Goal: Information Seeking & Learning: Compare options

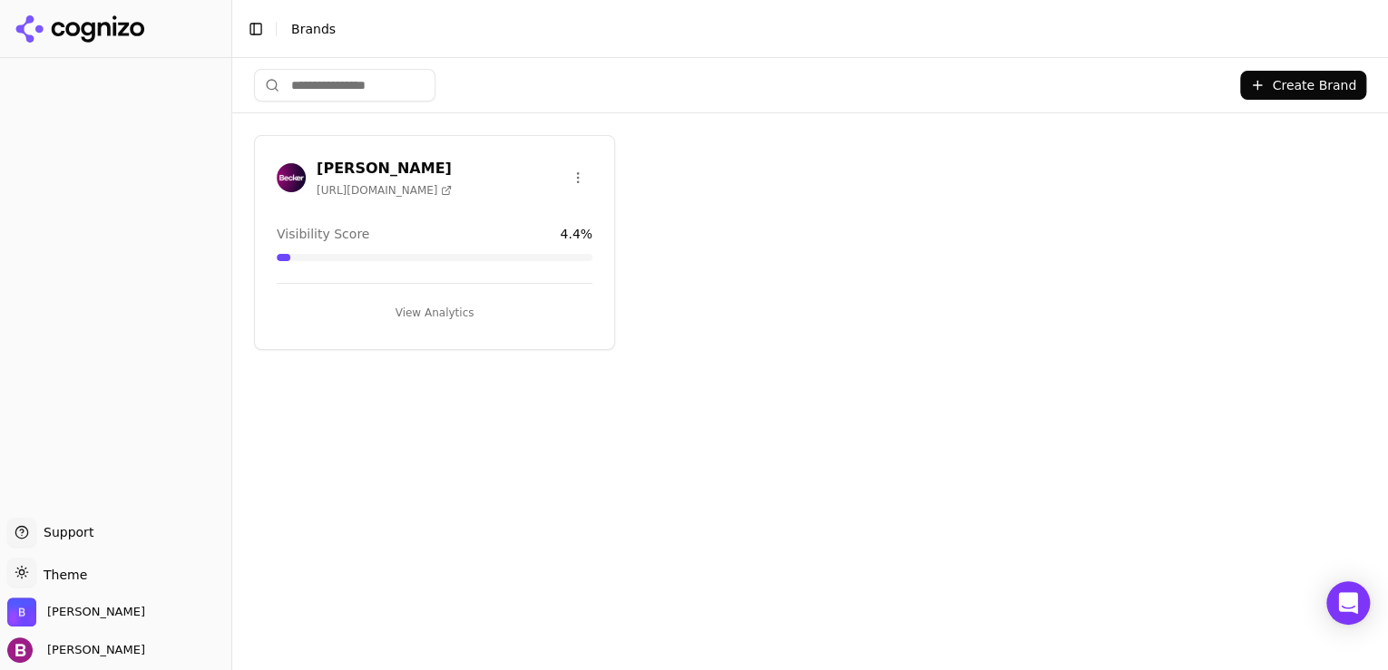
click at [497, 320] on button "View Analytics" at bounding box center [435, 312] width 316 height 29
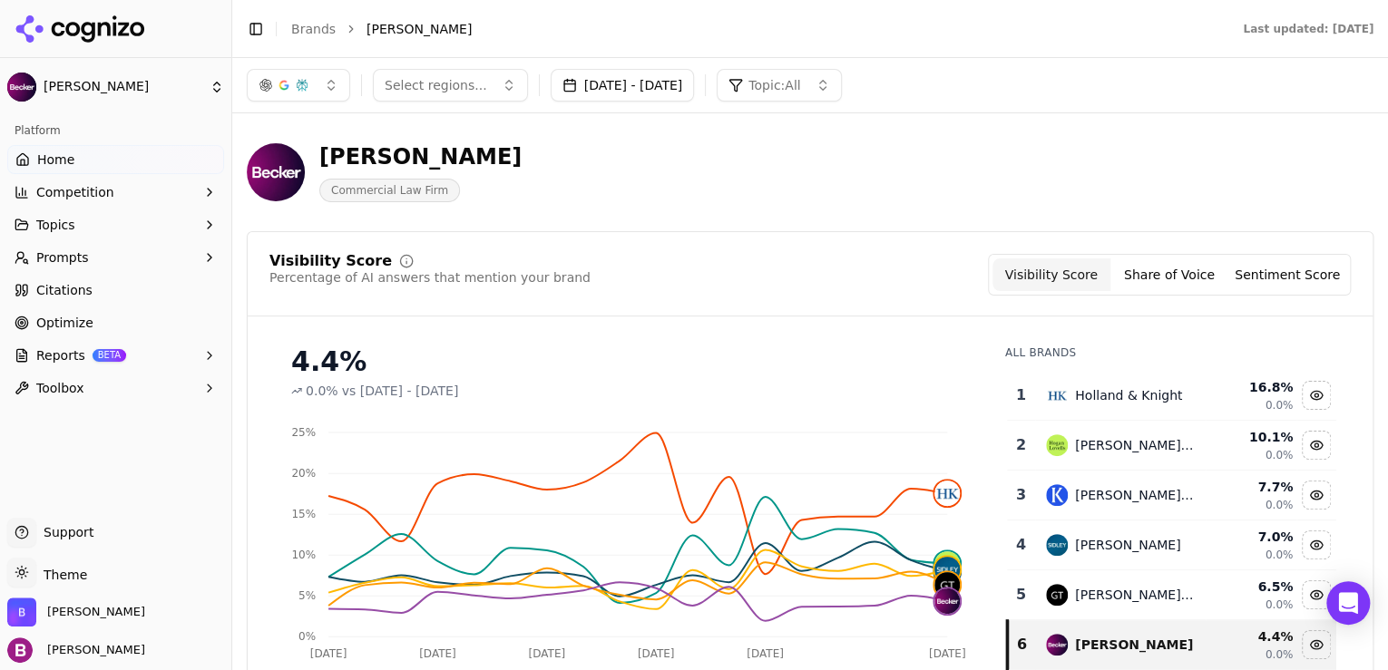
click at [181, 186] on button "Competition" at bounding box center [115, 192] width 217 height 29
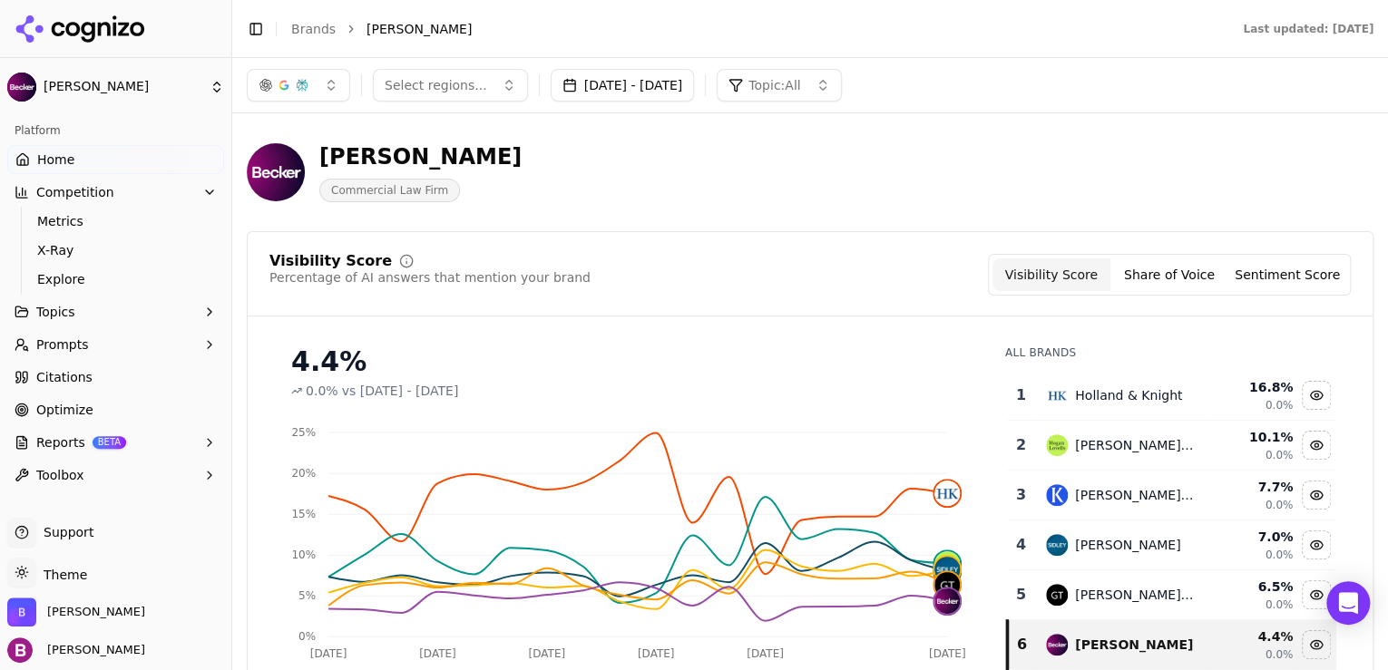
click at [161, 301] on button "Topics" at bounding box center [115, 312] width 217 height 29
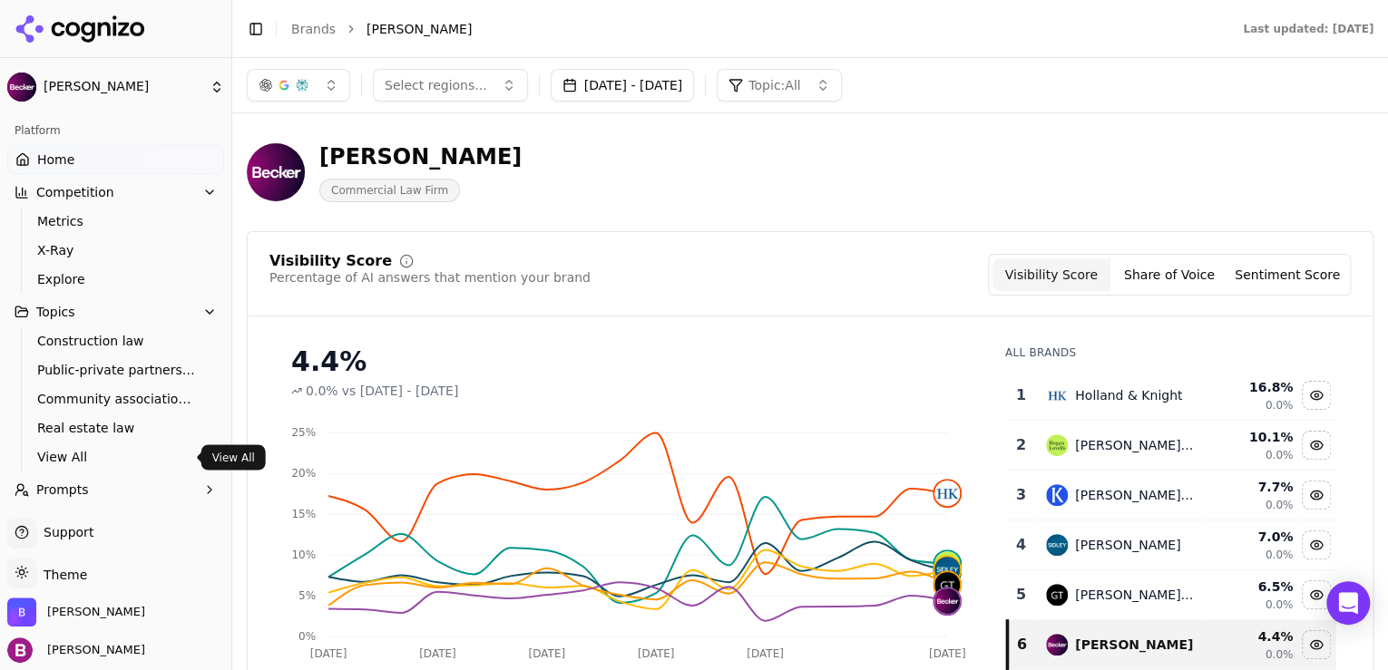
click at [128, 462] on span "View All" at bounding box center [116, 457] width 158 height 18
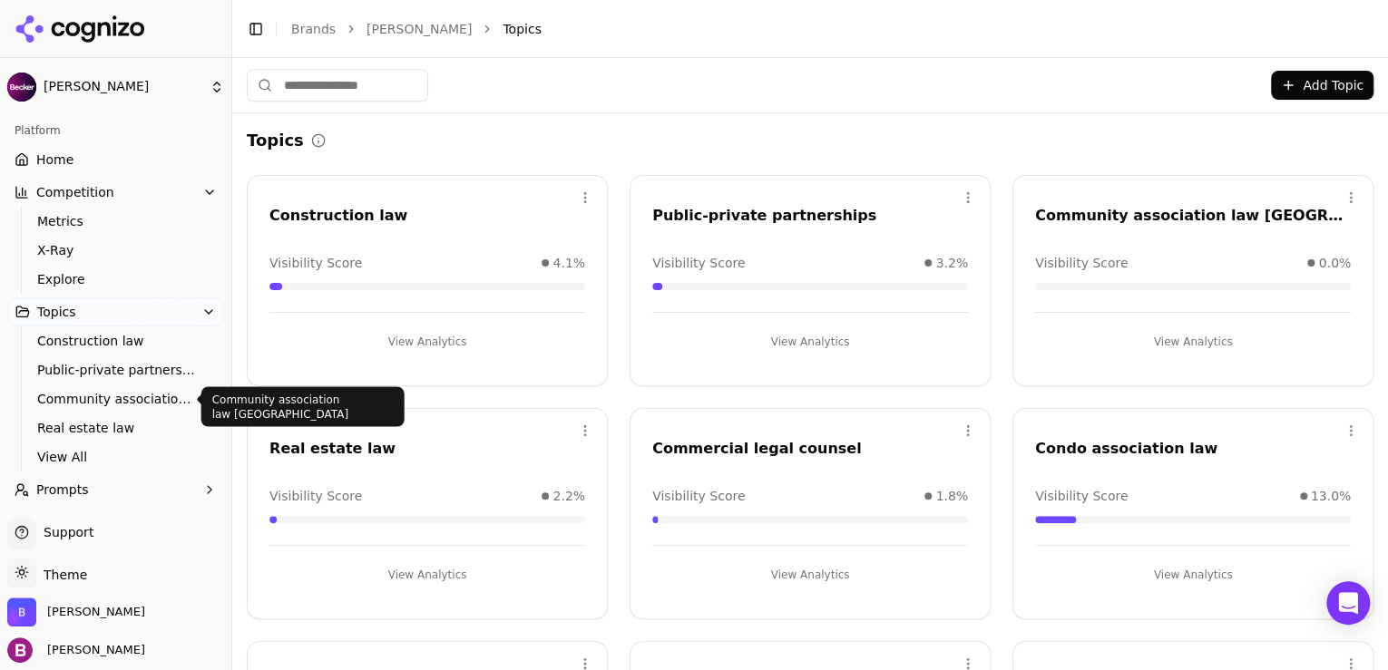
click at [128, 403] on span "Community association law [GEOGRAPHIC_DATA]" at bounding box center [116, 399] width 158 height 18
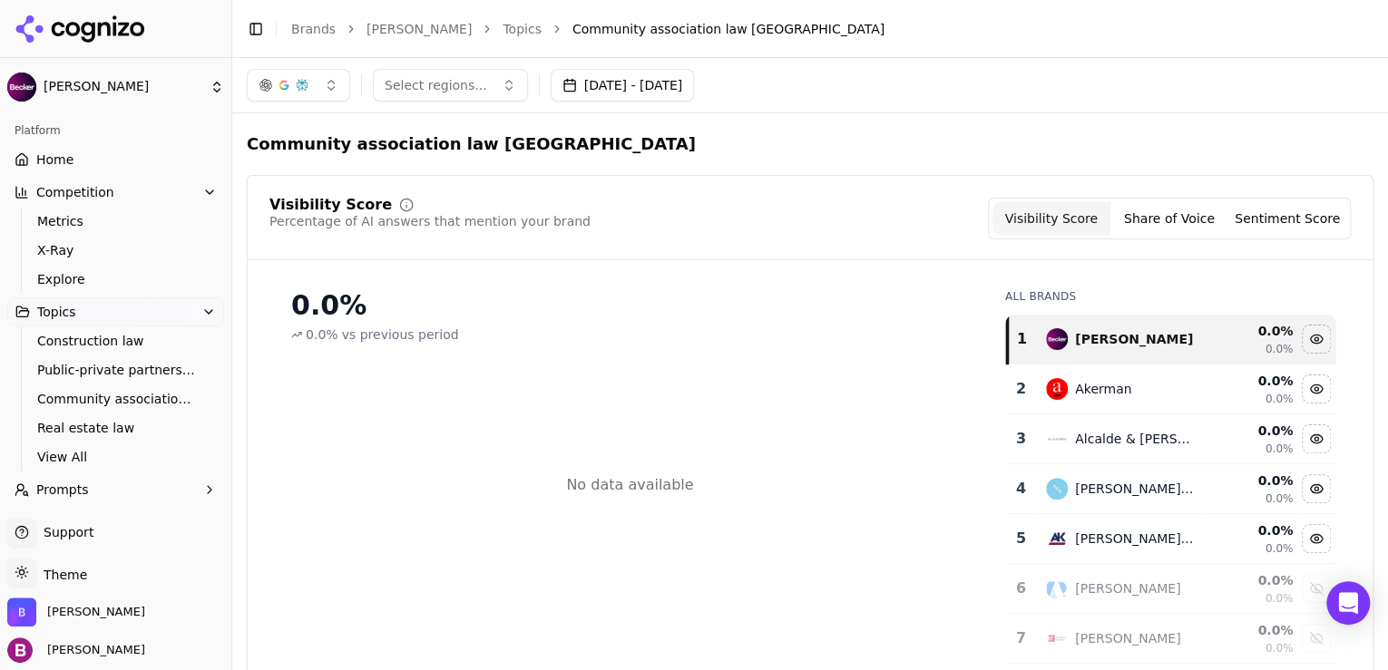
click at [152, 479] on button "Prompts" at bounding box center [115, 489] width 217 height 29
click at [136, 452] on span "View All" at bounding box center [116, 457] width 158 height 18
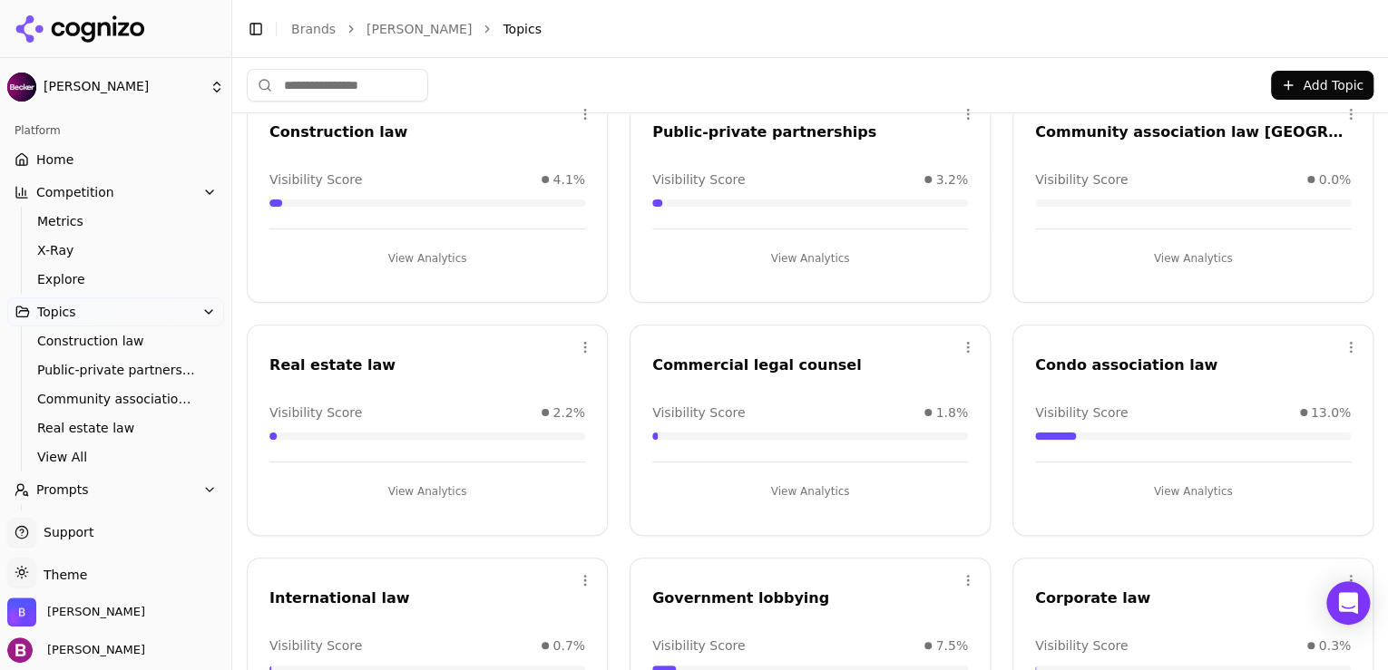
scroll to position [145, 0]
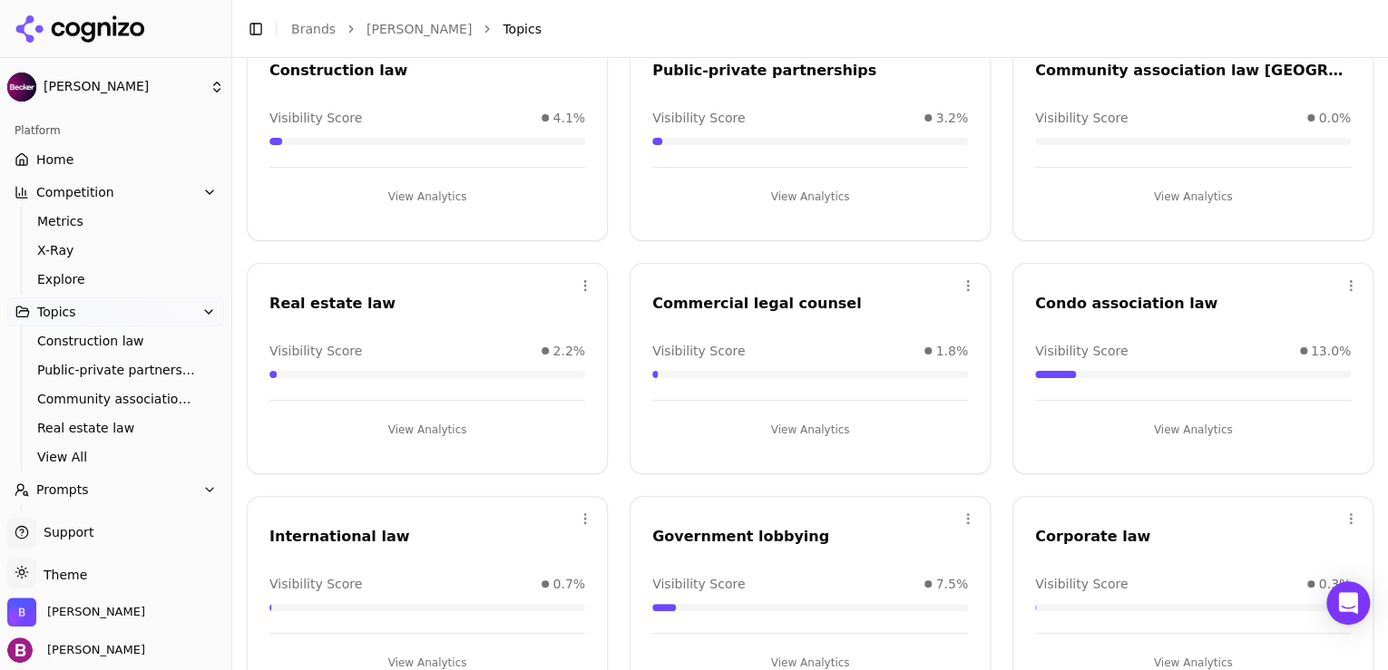
click at [1132, 443] on div "Open menu Condo association law Visibility Score 13.0% View Analytics" at bounding box center [1193, 368] width 361 height 211
click at [1136, 435] on button "View Analytics" at bounding box center [1193, 430] width 316 height 29
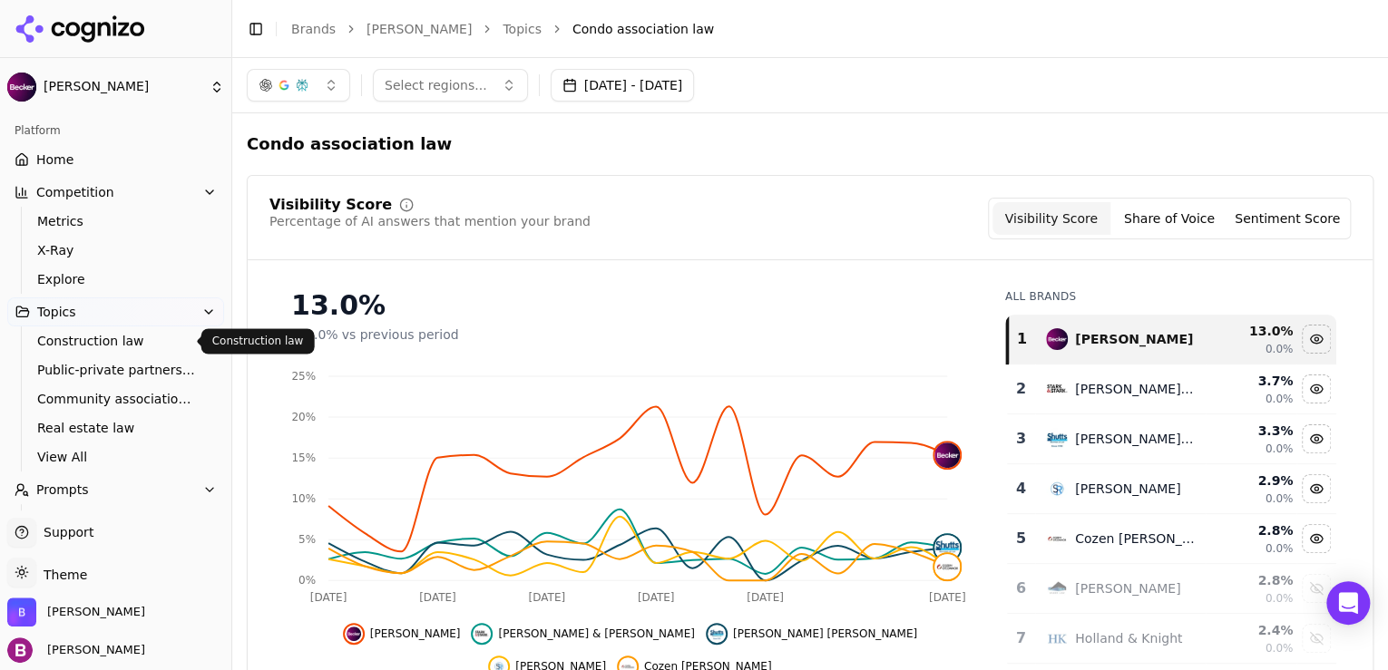
click at [99, 336] on span "Construction law" at bounding box center [116, 341] width 158 height 18
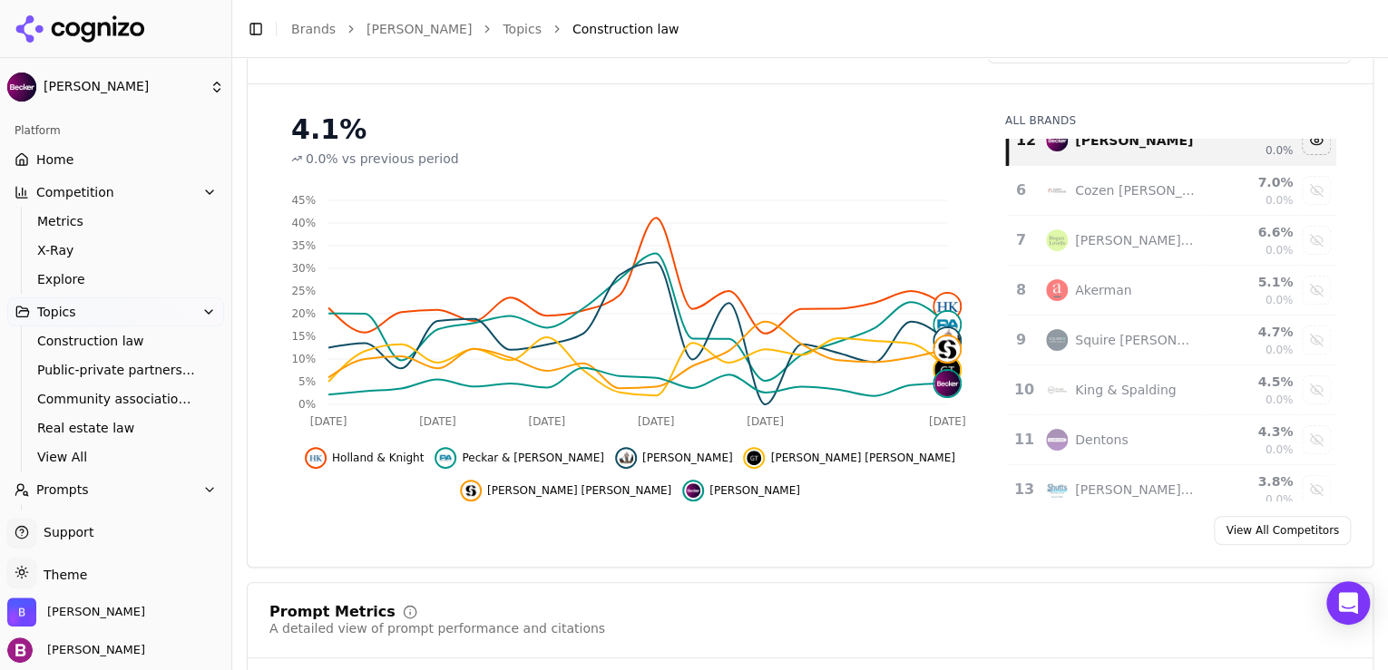
scroll to position [322, 0]
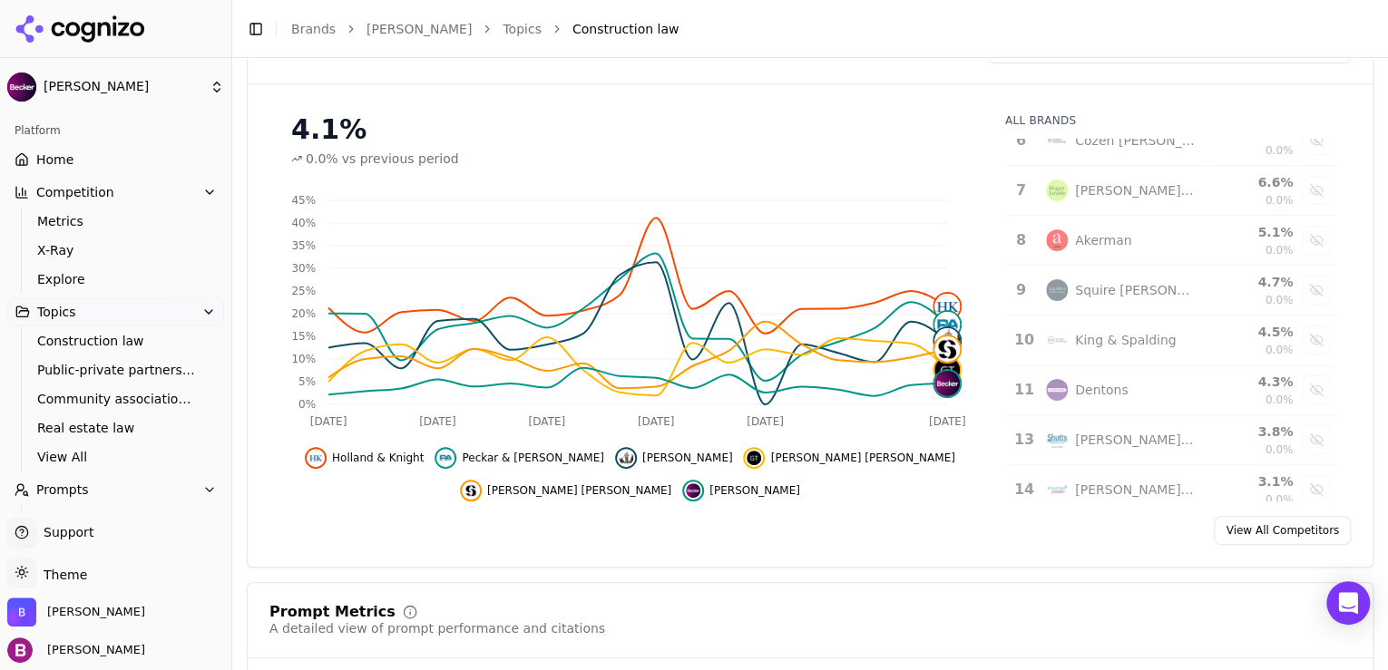
click at [87, 155] on link "Home" at bounding box center [115, 159] width 217 height 29
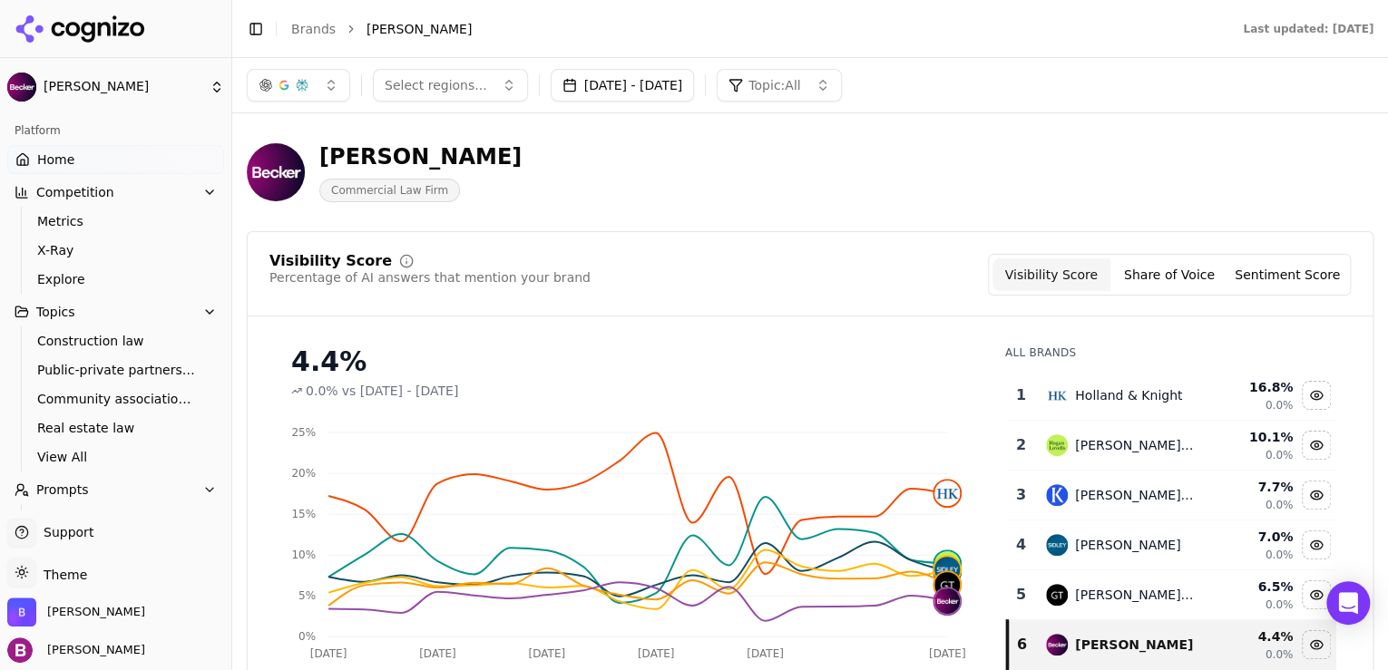
click at [695, 82] on button "[DATE] - [DATE]" at bounding box center [623, 85] width 144 height 33
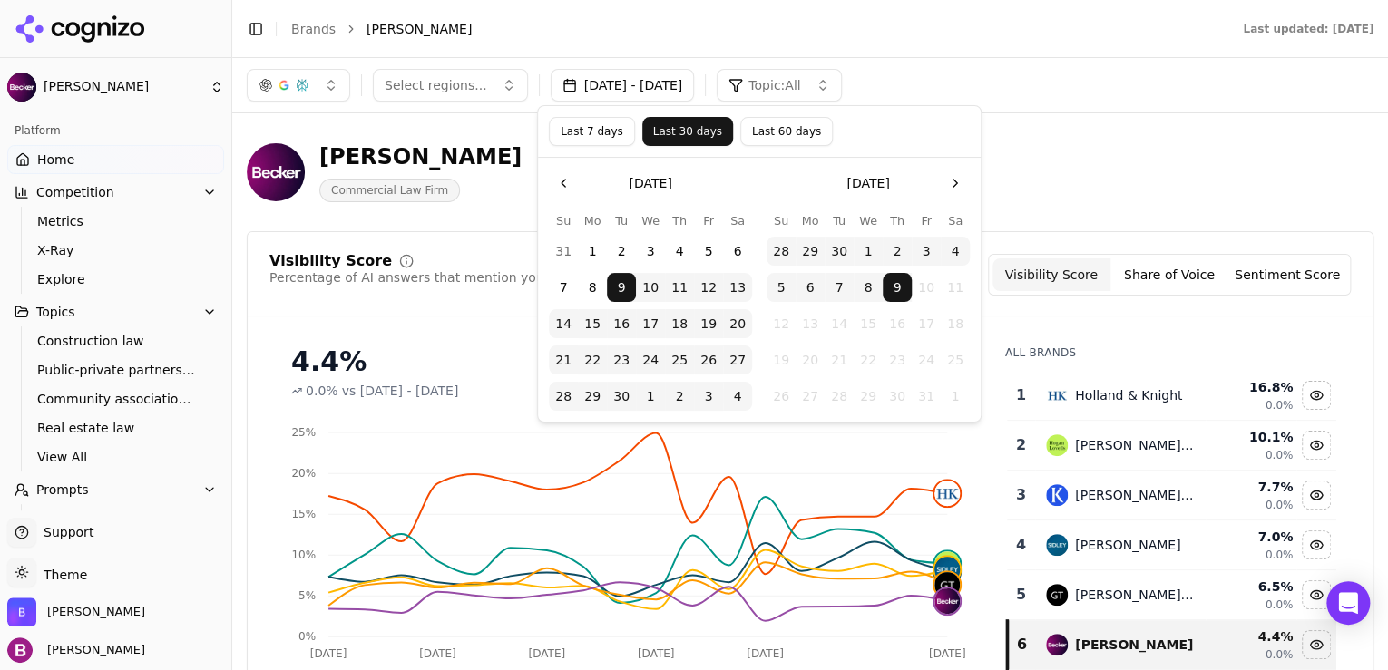
click at [1158, 180] on div "[PERSON_NAME] Commercial Law Firm" at bounding box center [810, 172] width 1127 height 89
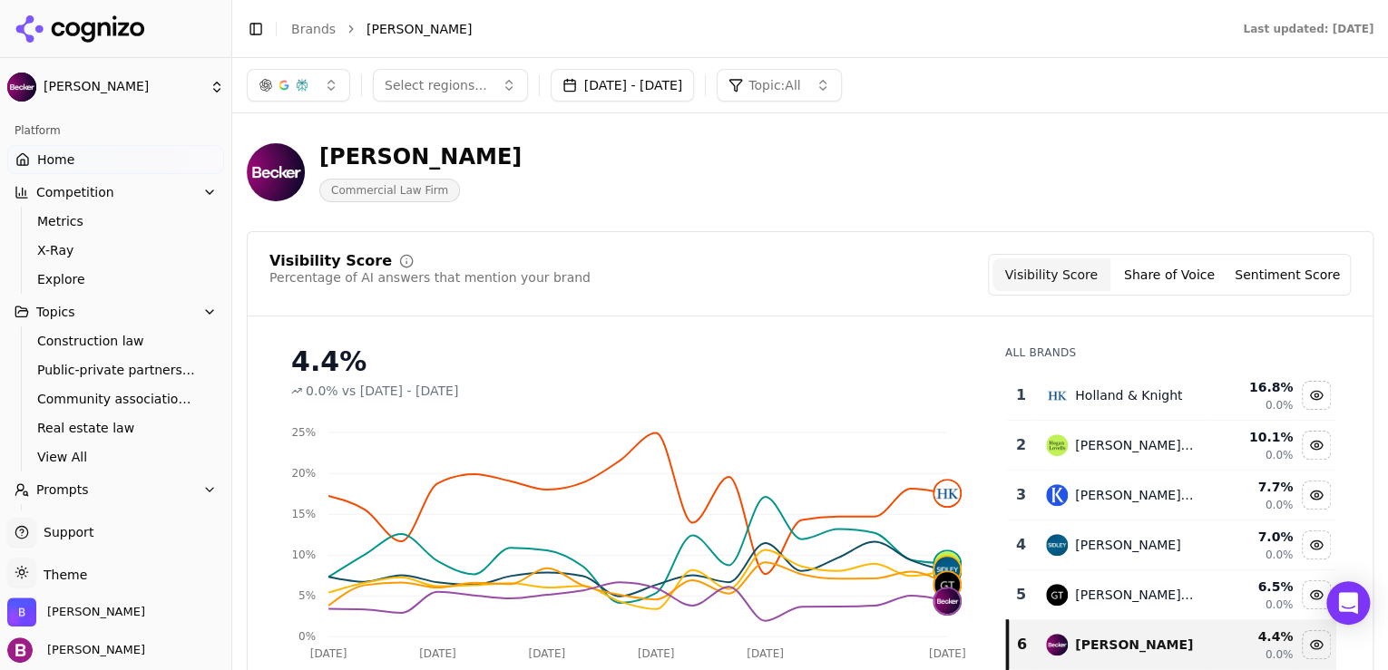
click at [1150, 279] on button "Share of Voice" at bounding box center [1170, 275] width 118 height 33
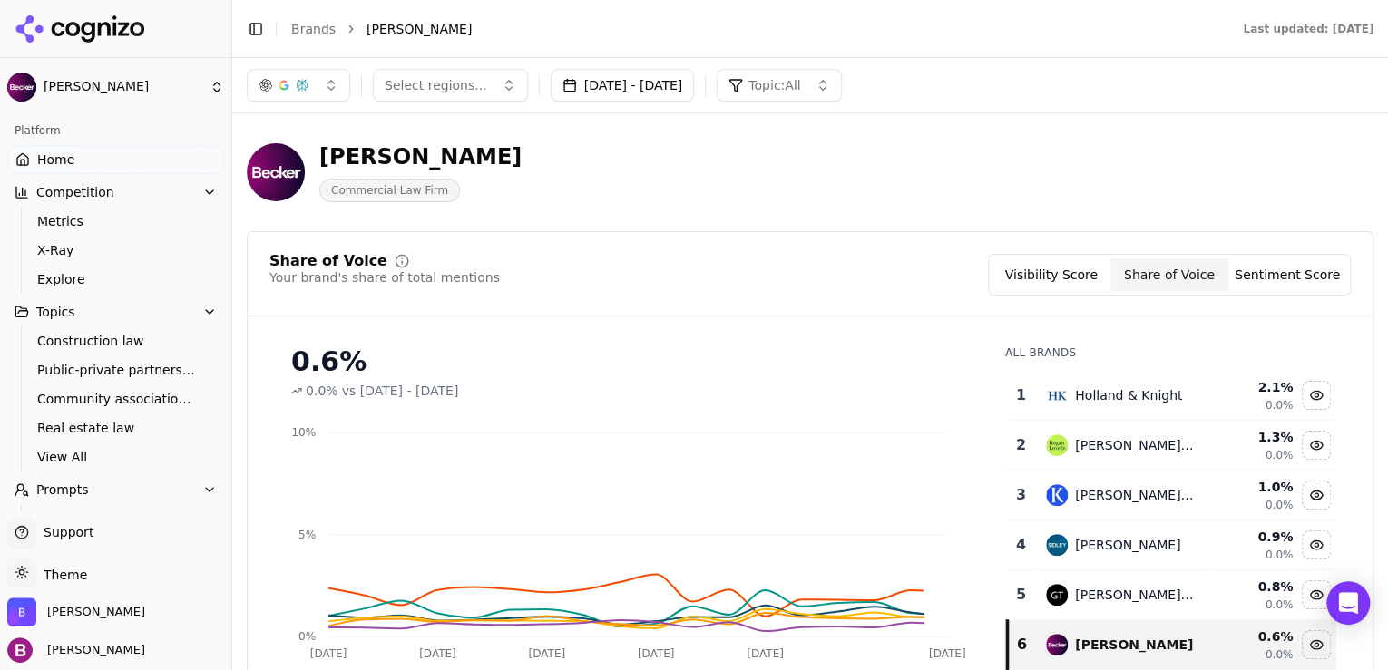
click at [1243, 276] on button "Sentiment Score" at bounding box center [1287, 275] width 118 height 33
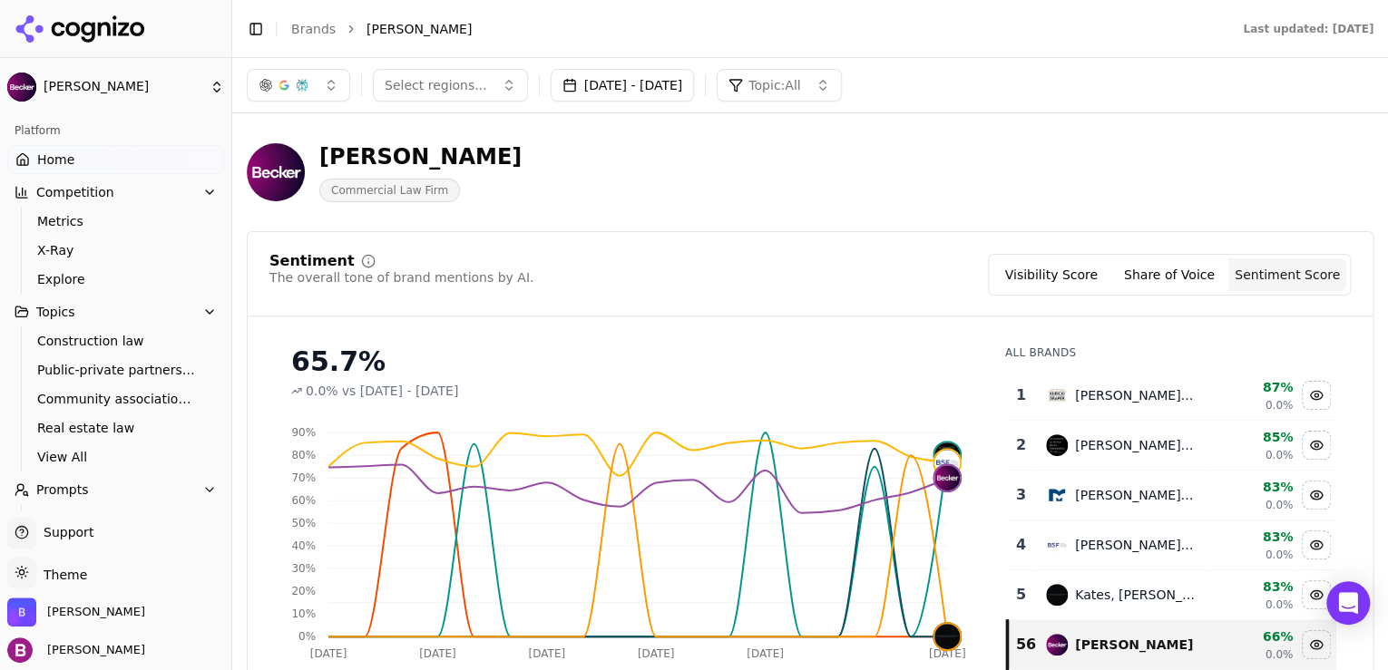
click at [1089, 272] on button "Visibility Score" at bounding box center [1052, 275] width 118 height 33
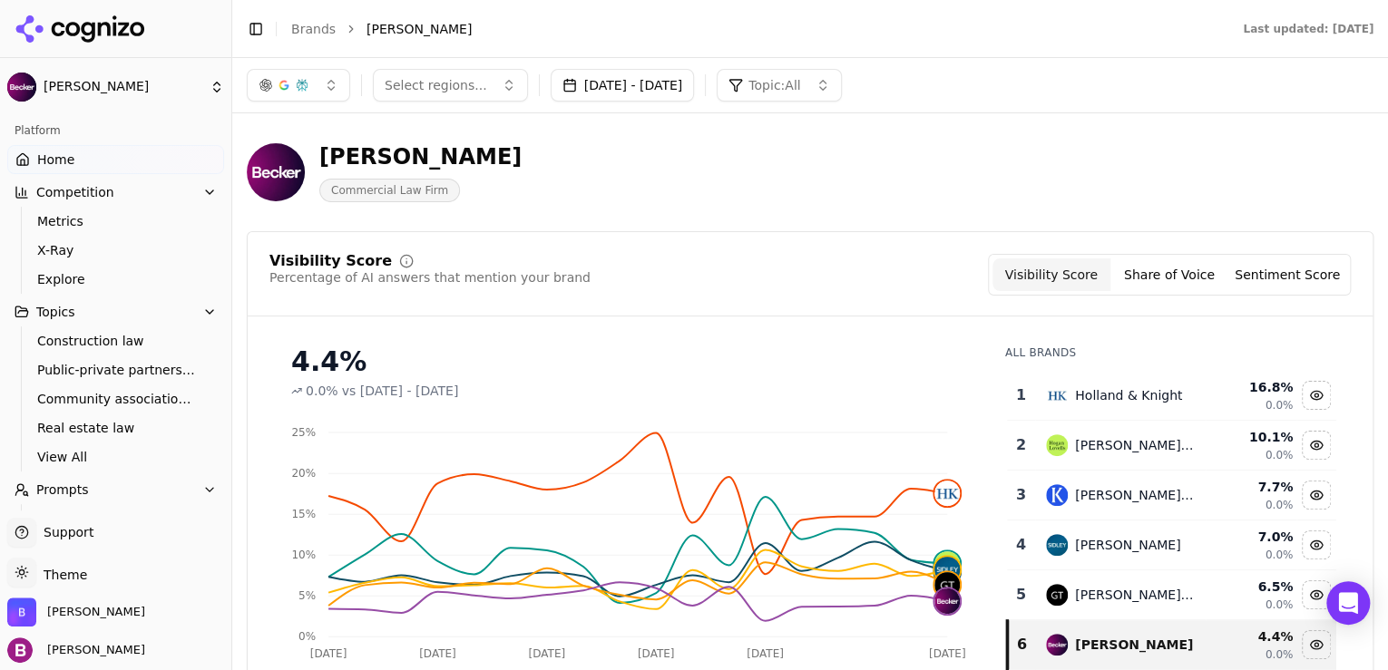
click at [841, 77] on button "Topic: All" at bounding box center [779, 85] width 124 height 33
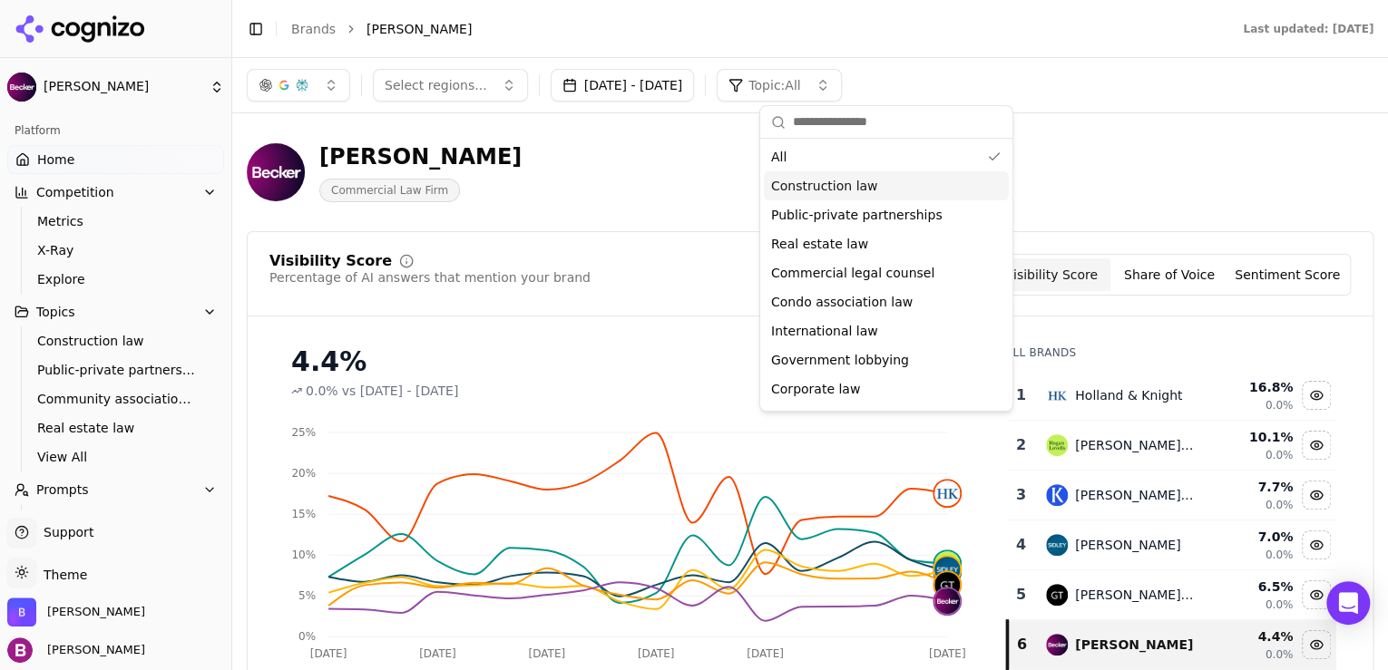
click at [856, 189] on span "Construction law" at bounding box center [824, 186] width 107 height 18
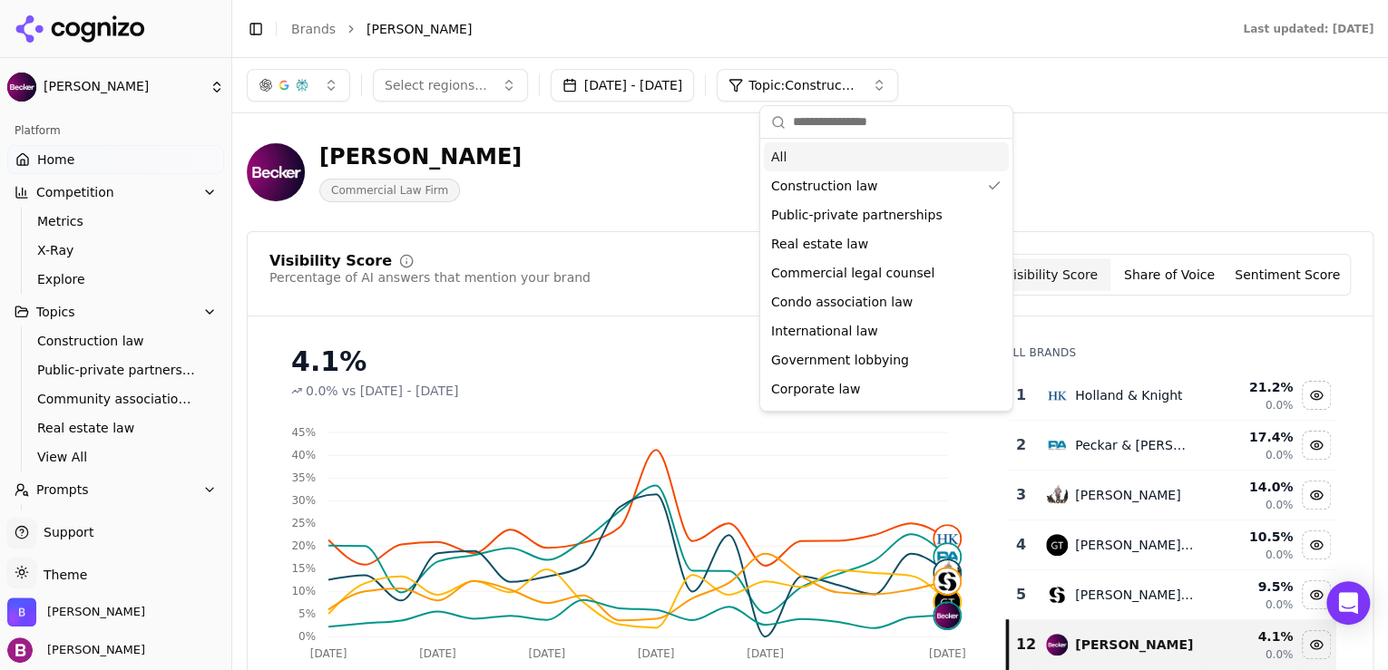
click at [854, 84] on span "Topic: Construction law" at bounding box center [803, 85] width 109 height 18
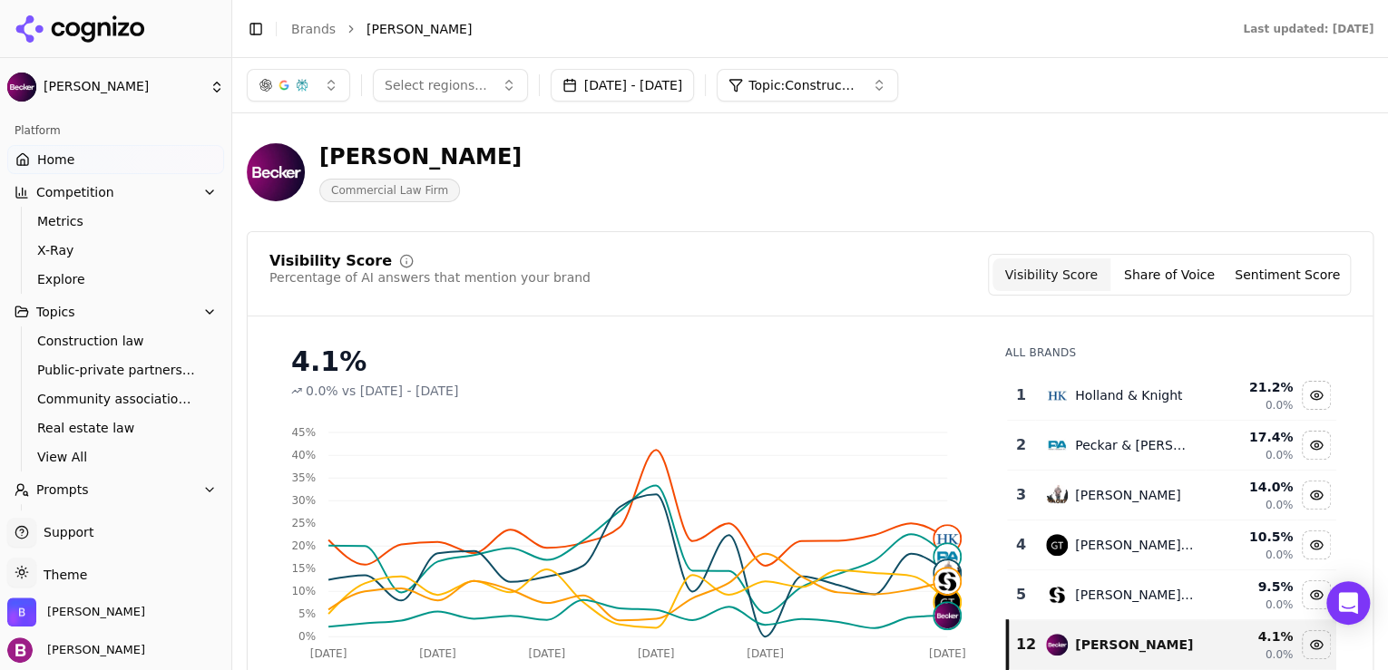
click at [857, 87] on span "Topic: Construction law" at bounding box center [803, 85] width 109 height 18
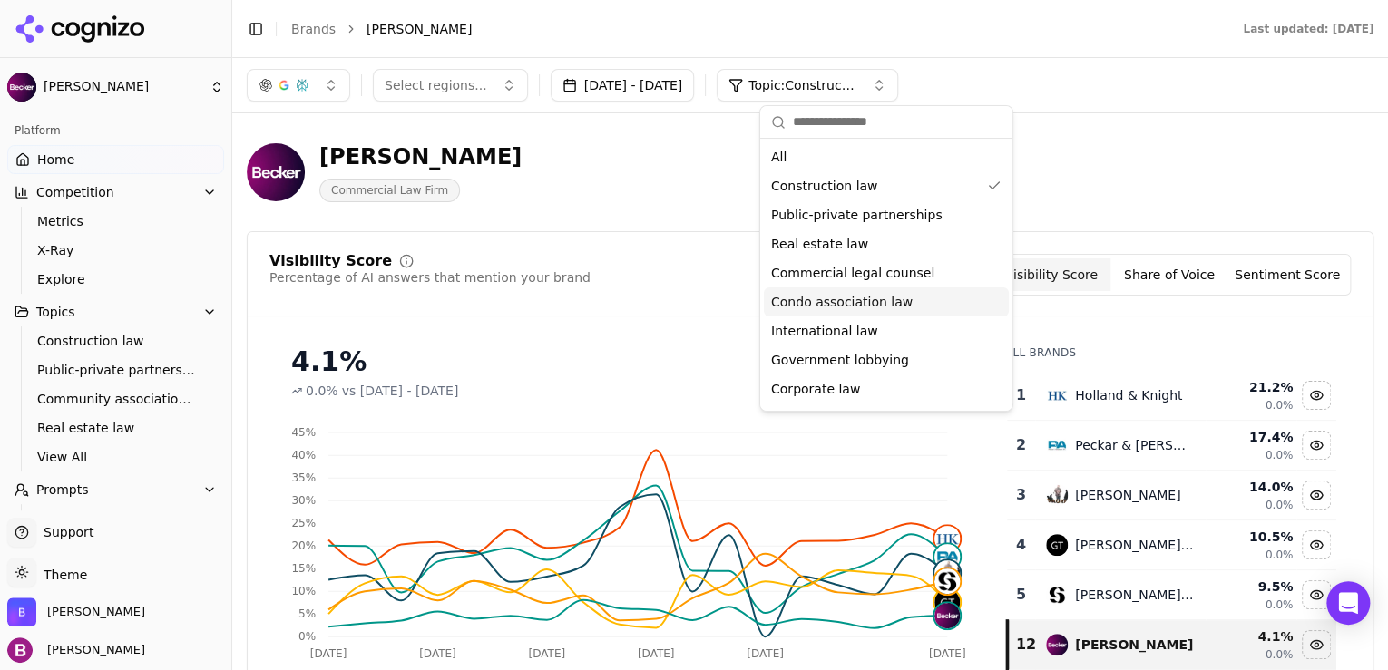
click at [847, 299] on span "Condo association law" at bounding box center [842, 302] width 142 height 18
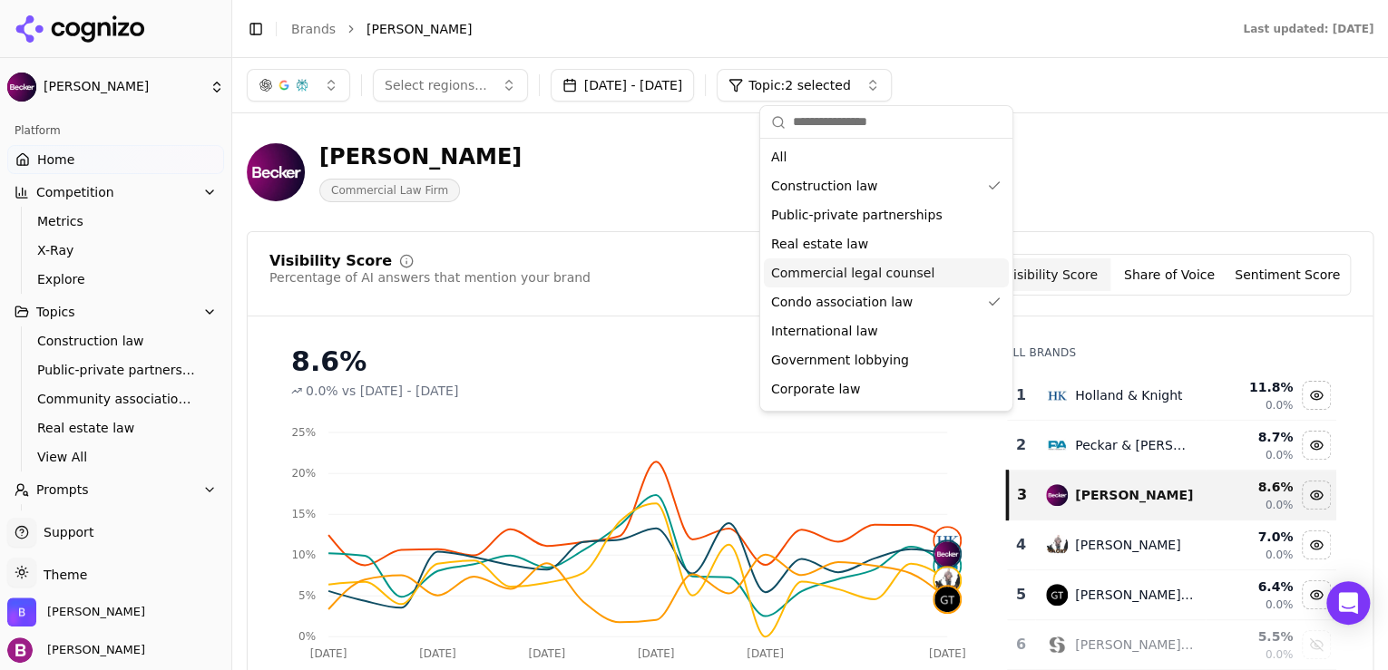
click at [738, 275] on div "Visibility Score Percentage of AI answers that mention your brand Visibility Sc…" at bounding box center [809, 275] width 1081 height 42
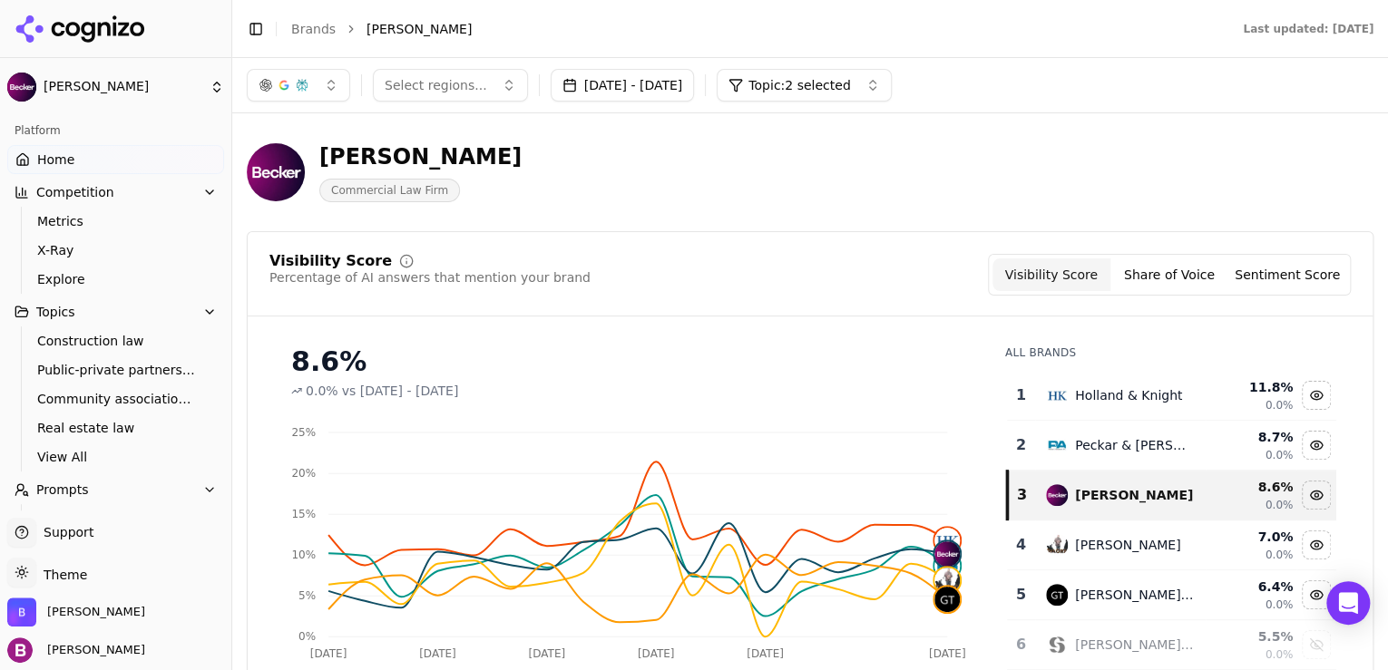
click at [891, 76] on button "Topic: 2 selected" at bounding box center [804, 85] width 174 height 33
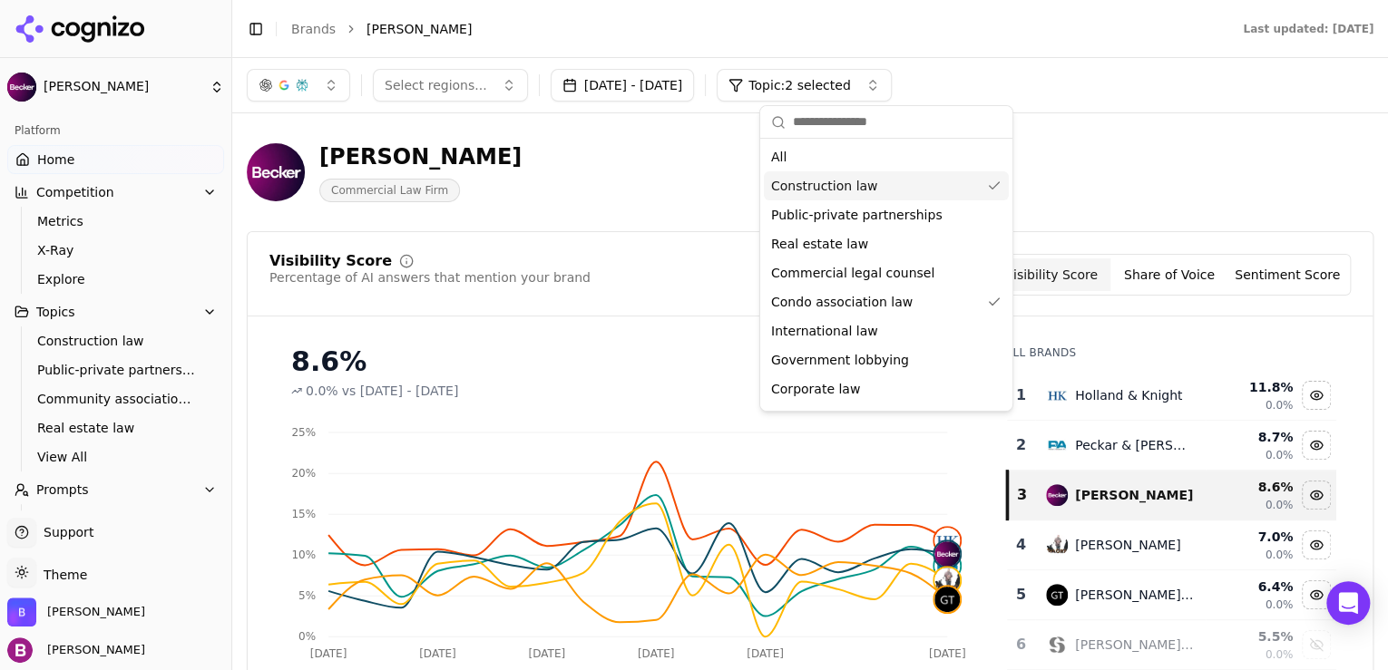
click at [906, 184] on div "Construction law" at bounding box center [886, 185] width 245 height 29
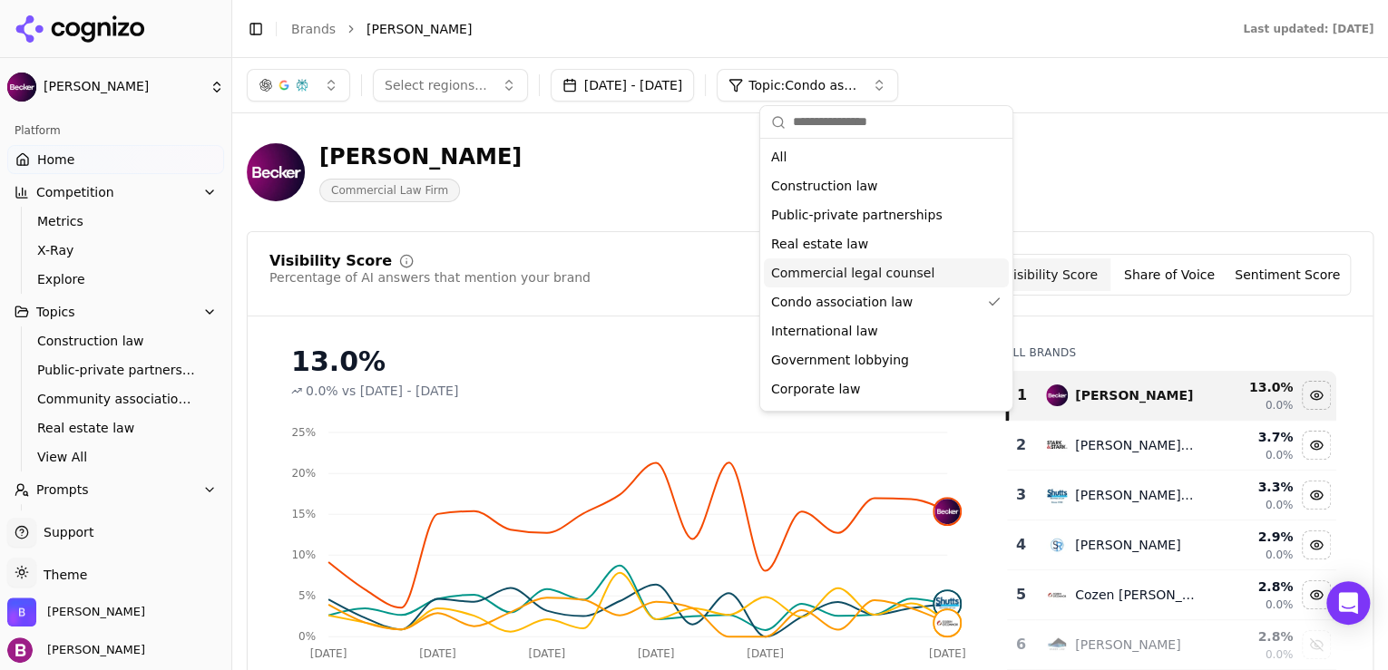
click at [1176, 205] on div "[PERSON_NAME] Commercial Law Firm" at bounding box center [810, 172] width 1127 height 89
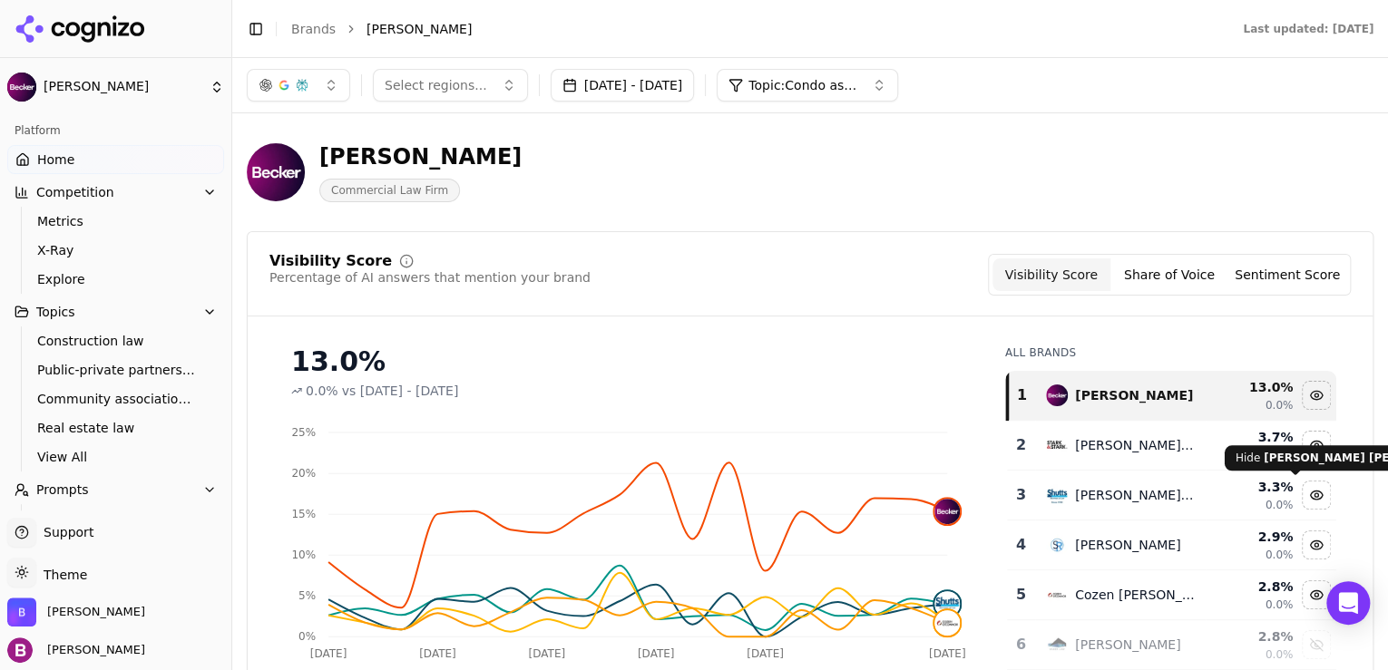
click at [1303, 487] on div "Hide shutts bowen data" at bounding box center [1316, 495] width 27 height 27
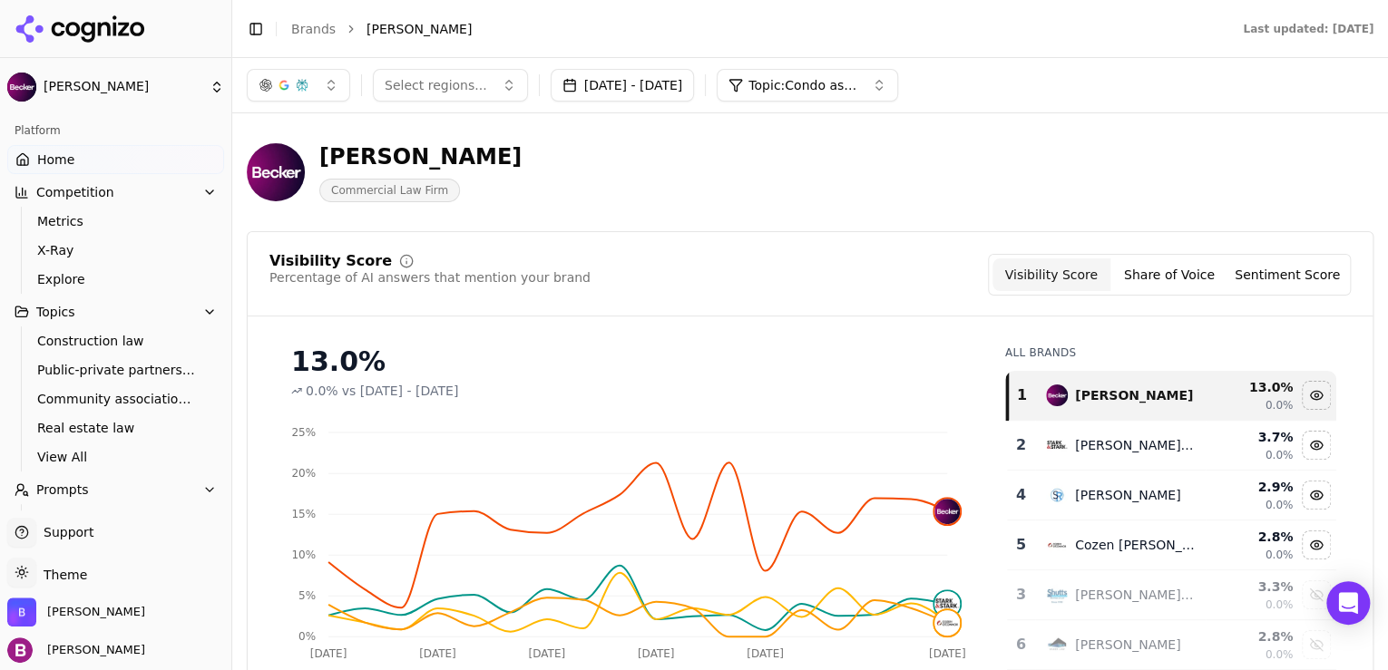
click at [898, 83] on button "Topic: Condo association law" at bounding box center [807, 85] width 181 height 33
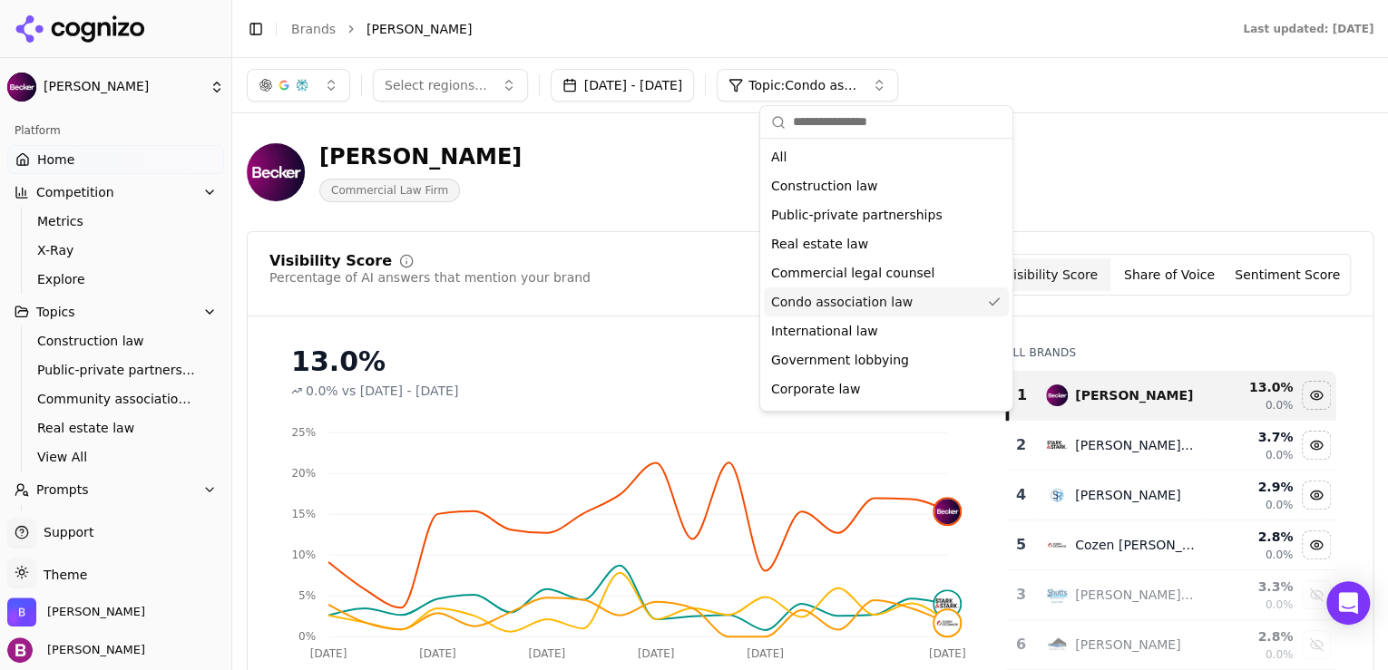
click at [908, 306] on div "Condo association law" at bounding box center [886, 302] width 245 height 29
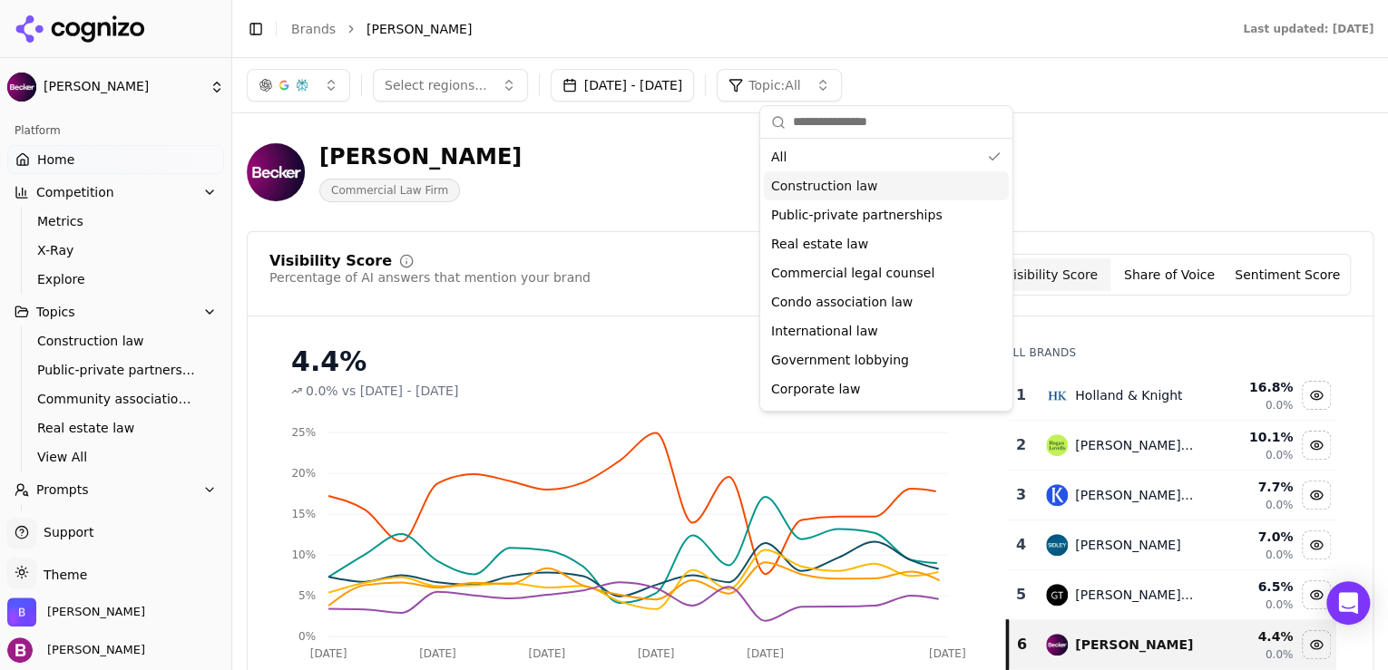
click at [900, 179] on div "Construction law" at bounding box center [886, 185] width 245 height 29
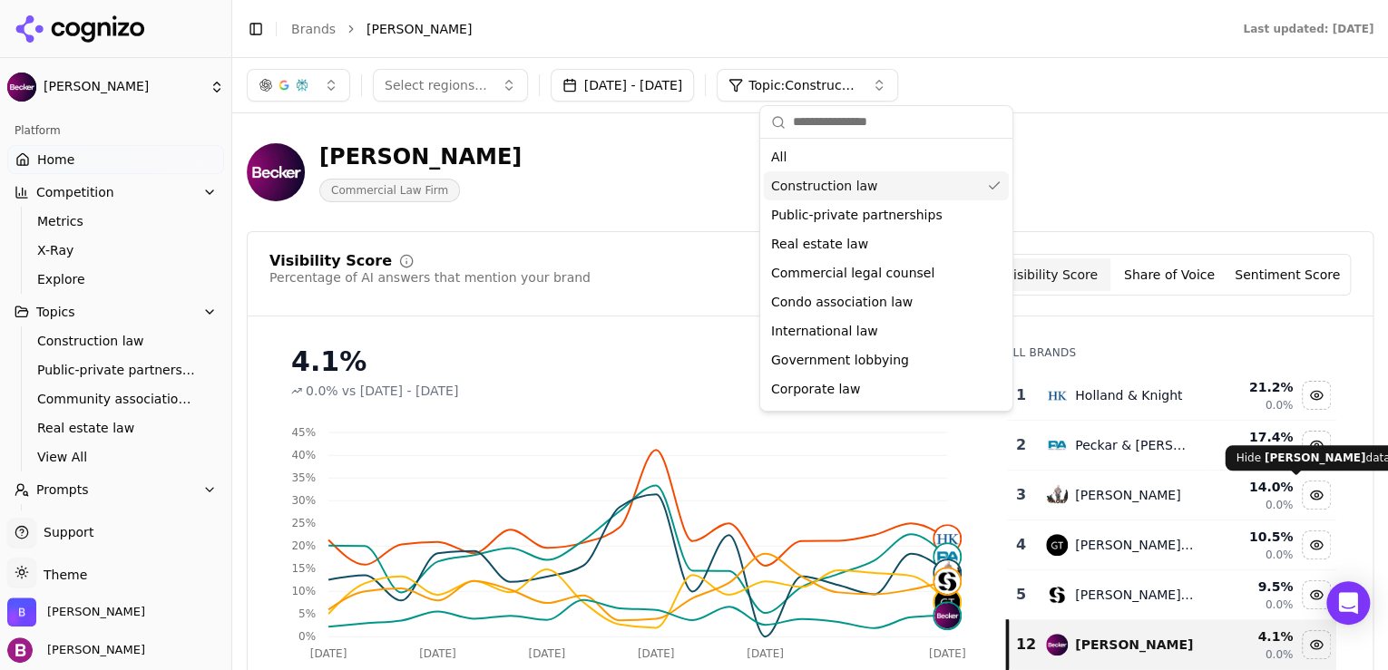
click at [1303, 494] on div "Hide duane morris data" at bounding box center [1316, 495] width 27 height 27
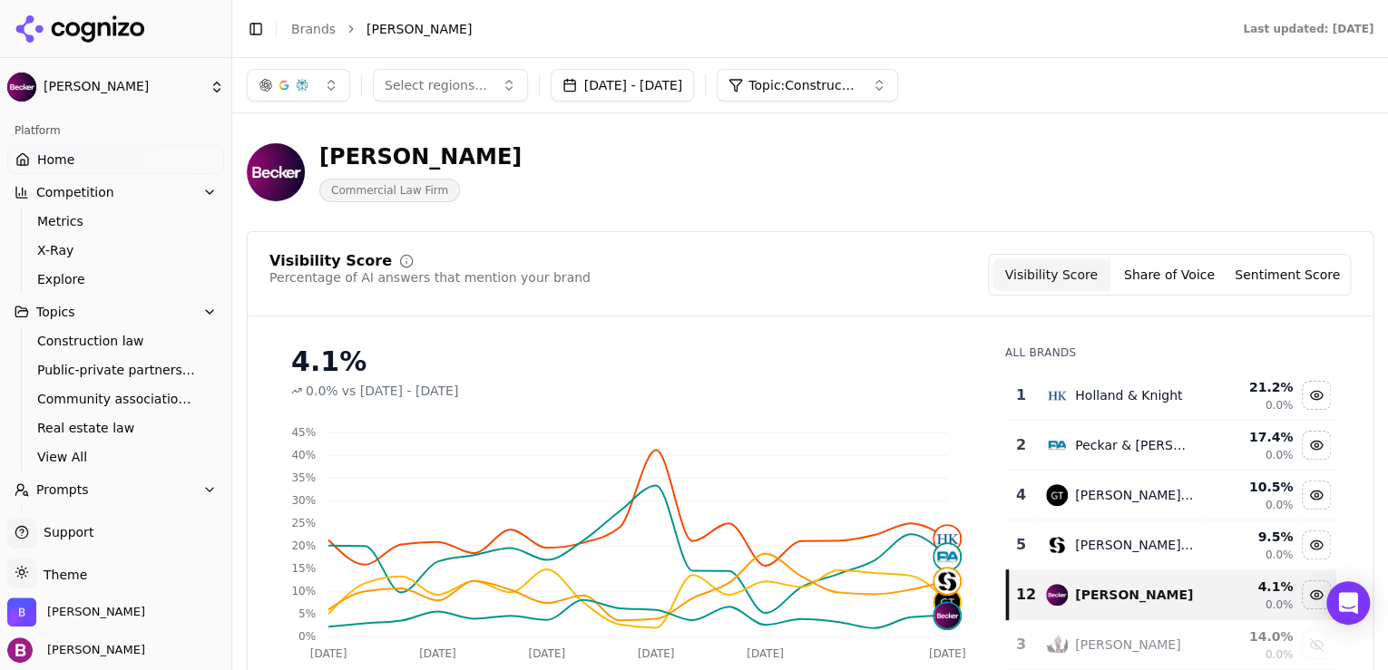
click at [1303, 494] on div "Hide greenberg traurig data" at bounding box center [1316, 495] width 27 height 27
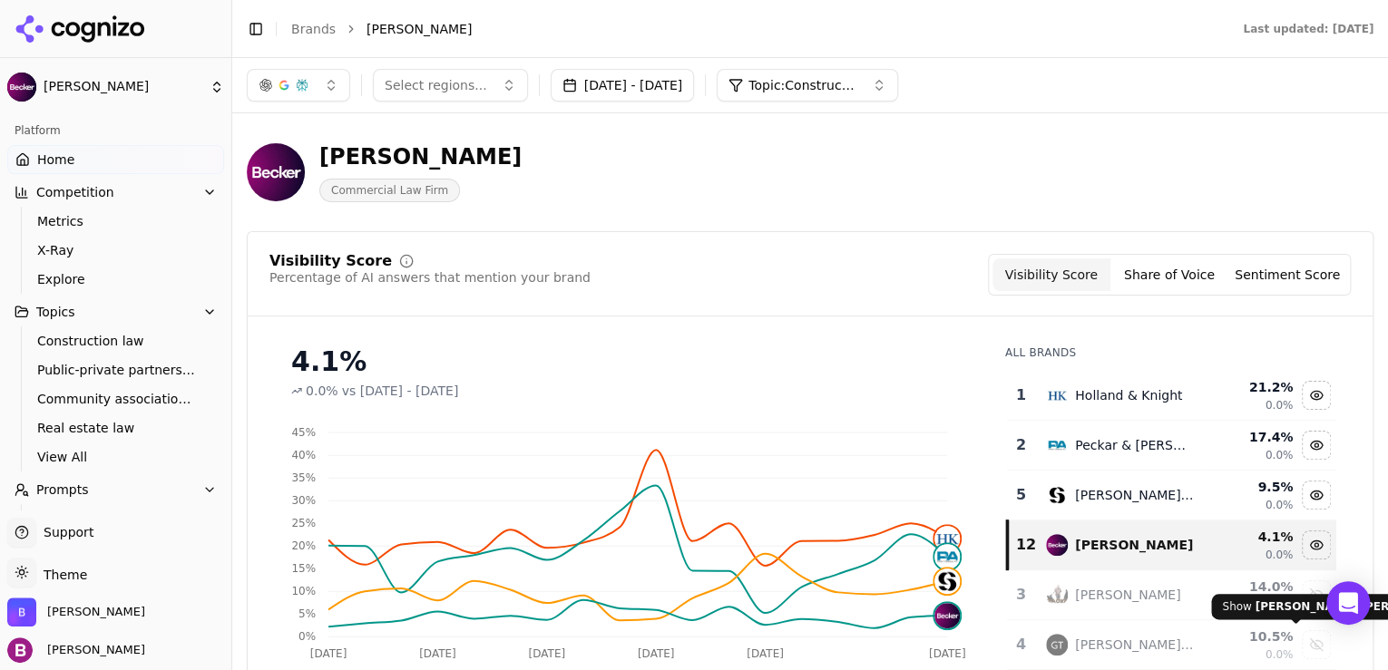
click at [1303, 641] on div "Show greenberg traurig data" at bounding box center [1316, 644] width 27 height 27
